Goal: Task Accomplishment & Management: Manage account settings

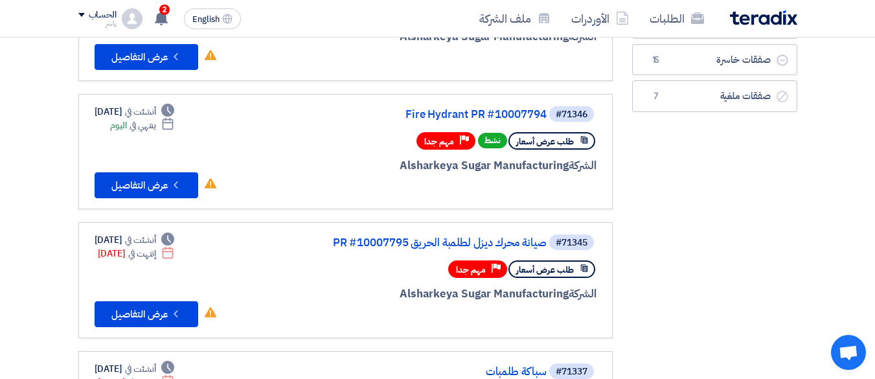
scroll to position [194, 0]
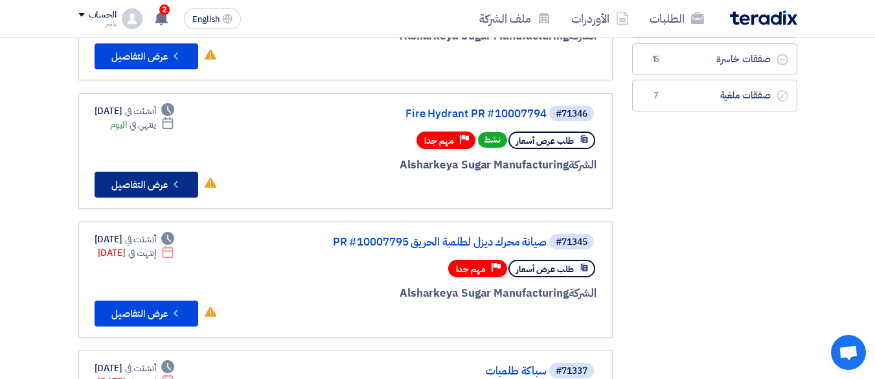
click at [172, 183] on icon "Check details" at bounding box center [176, 184] width 12 height 12
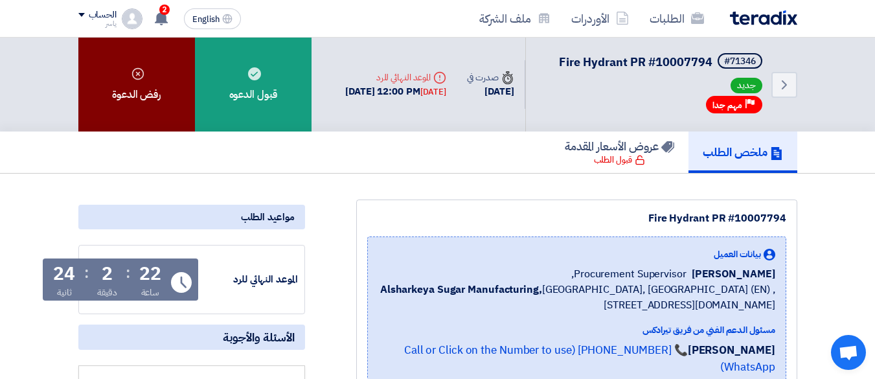
click at [135, 71] on icon at bounding box center [138, 73] width 13 height 13
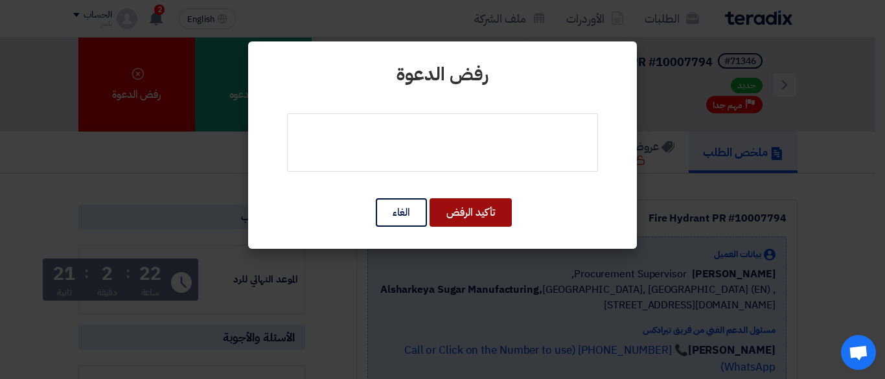
click at [475, 215] on button "تأكيد الرفض" at bounding box center [471, 212] width 82 height 29
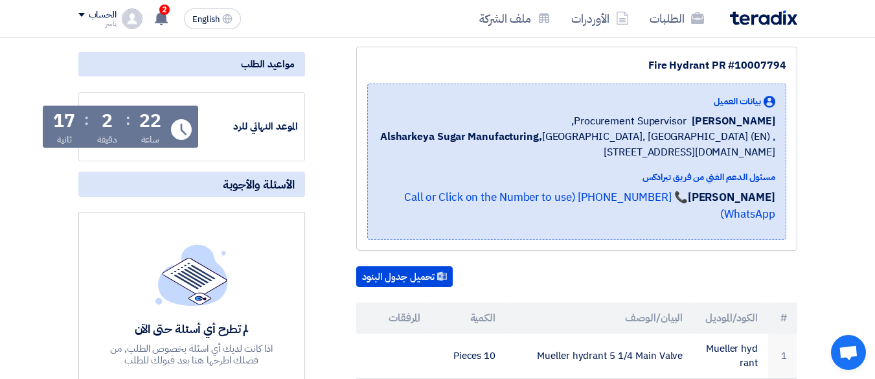
scroll to position [194, 0]
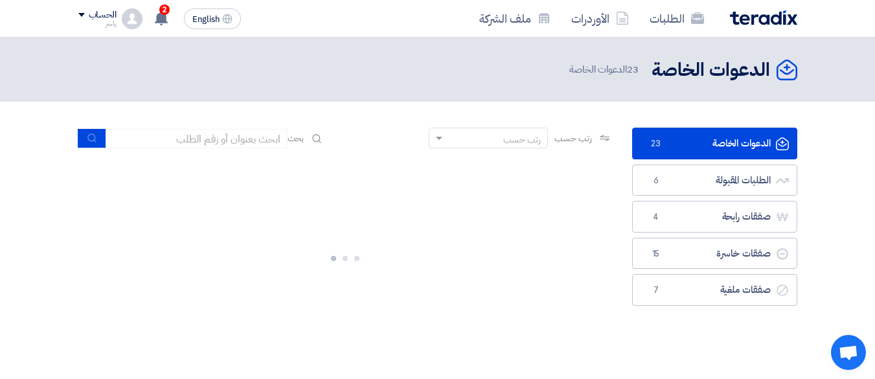
click at [676, 133] on link "الدعوات الخاصة الدعوات الخاصة 23" at bounding box center [714, 144] width 165 height 32
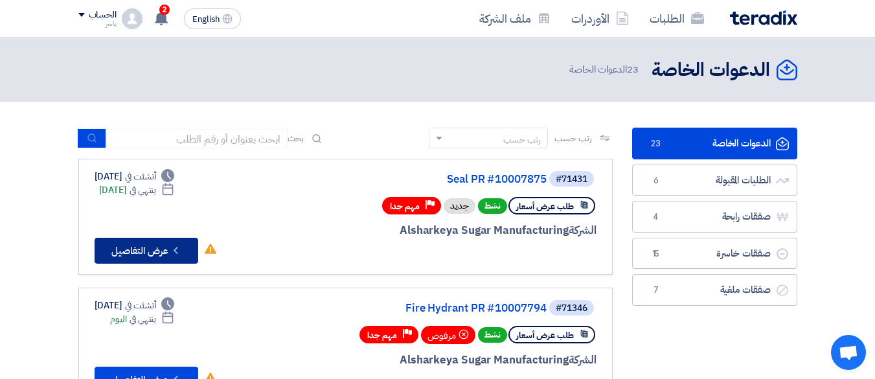
click at [151, 252] on button "Check details عرض التفاصيل" at bounding box center [147, 251] width 104 height 26
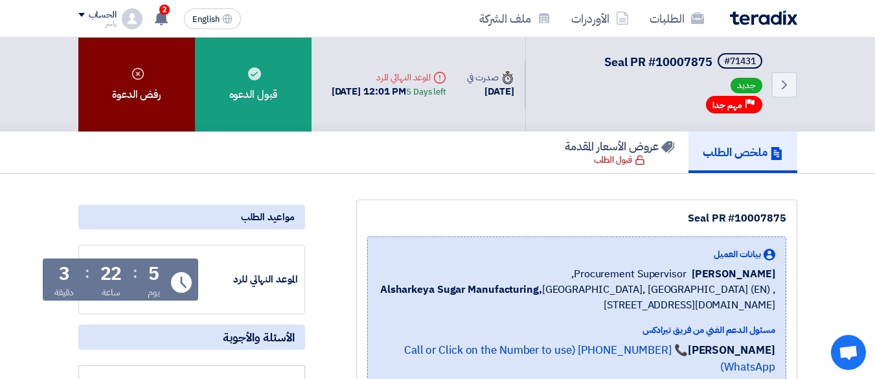
click at [143, 87] on div "رفض الدعوة" at bounding box center [136, 85] width 117 height 94
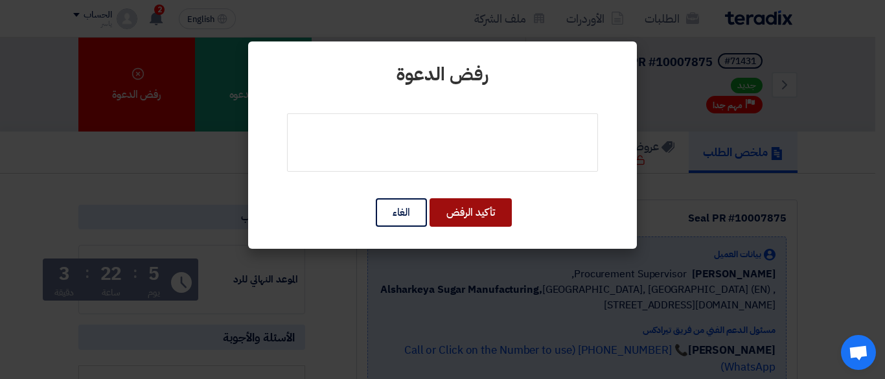
click at [465, 209] on button "تأكيد الرفض" at bounding box center [471, 212] width 82 height 29
